Goal: Task Accomplishment & Management: Manage account settings

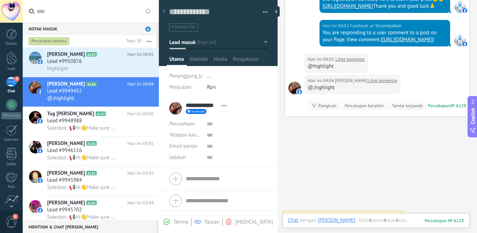
scroll to position [69, 0]
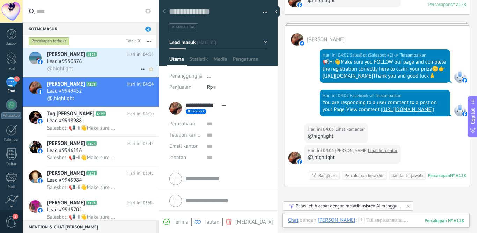
click at [81, 65] on span "Lead #9950876" at bounding box center [64, 61] width 35 height 7
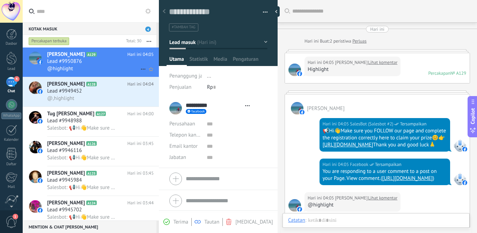
type textarea "**********"
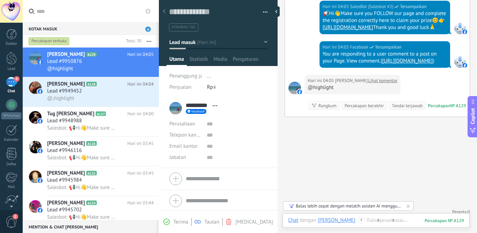
scroll to position [13, 0]
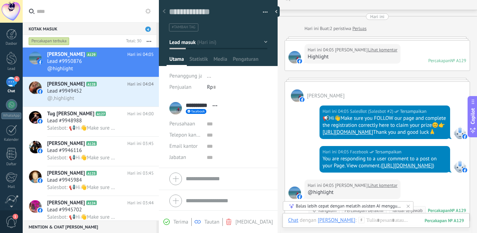
drag, startPoint x: 374, startPoint y: 141, endPoint x: 316, endPoint y: 116, distance: 62.6
click at [316, 116] on div "Hari ini 04:05 SalesBot (Salesbot #2) Tersampaikan 📢Hi👋Make sure you FOLLOW our…" at bounding box center [377, 124] width 185 height 44
copy div "📢Hi👋Make sure you FOLLOW our page and complete the registration correctly here …"
